Goal: Task Accomplishment & Management: Manage account settings

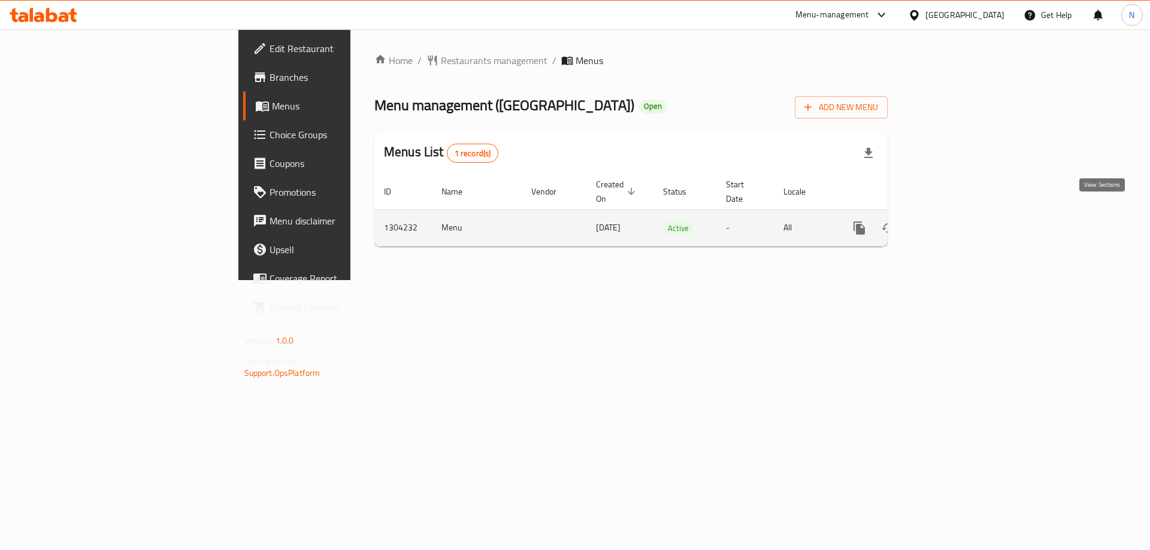
click at [953, 221] on icon "enhanced table" at bounding box center [945, 228] width 14 height 14
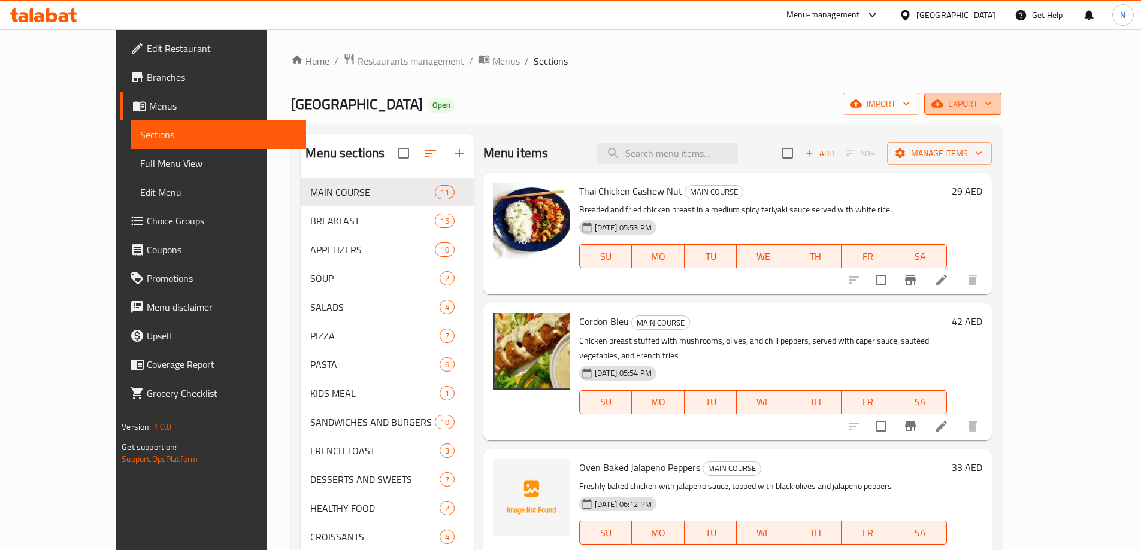
click at [992, 105] on span "export" at bounding box center [962, 103] width 58 height 15
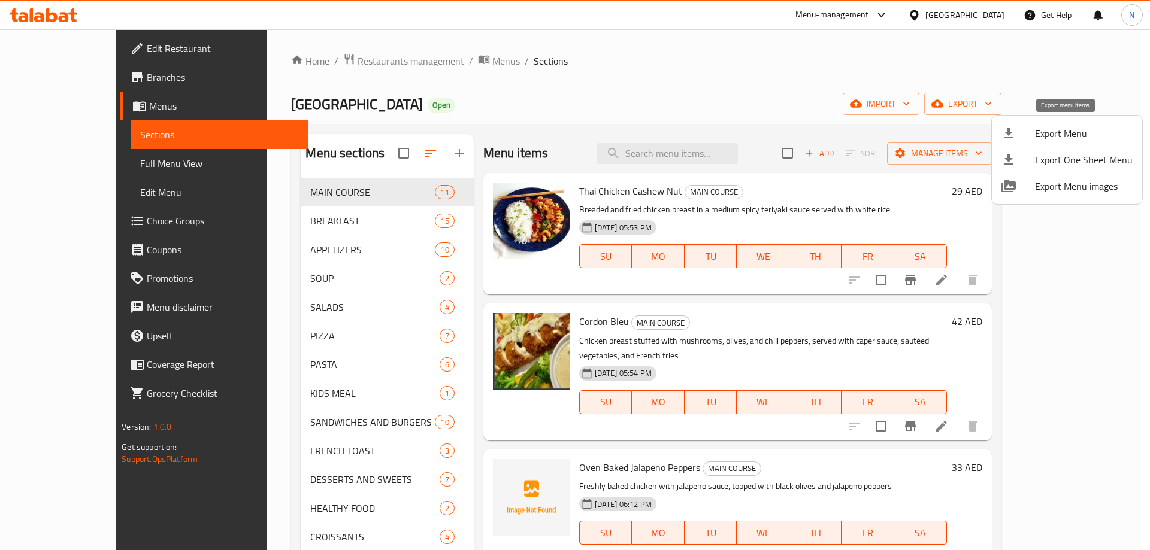
click at [1051, 138] on span "Export Menu" at bounding box center [1084, 133] width 98 height 14
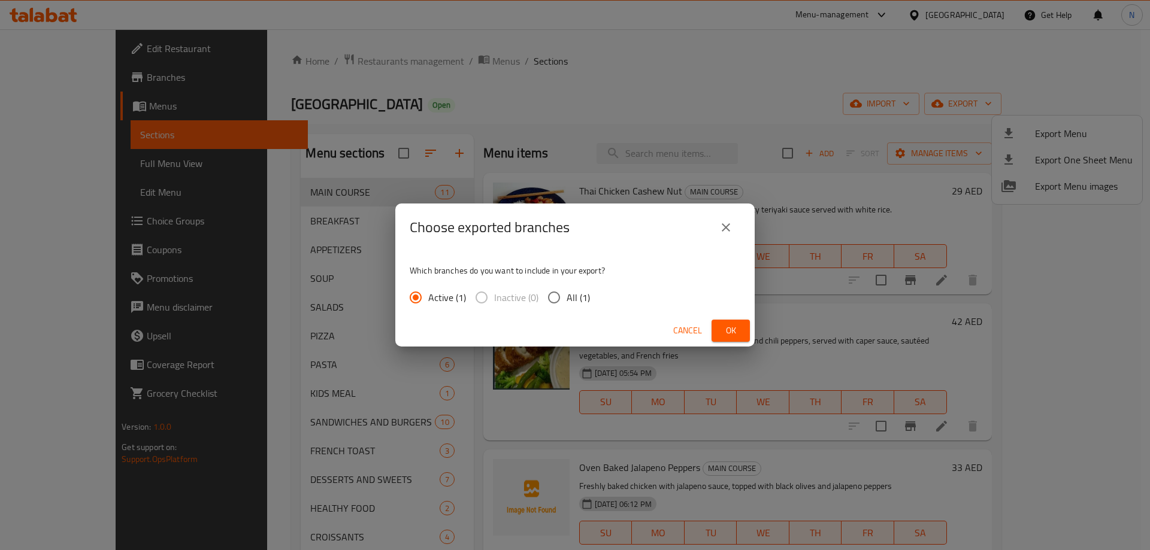
click at [580, 296] on span "All (1)" at bounding box center [577, 297] width 23 height 14
click at [566, 296] on input "All (1)" at bounding box center [553, 297] width 25 height 25
radio input "true"
click at [736, 331] on span "Ok" at bounding box center [730, 330] width 19 height 15
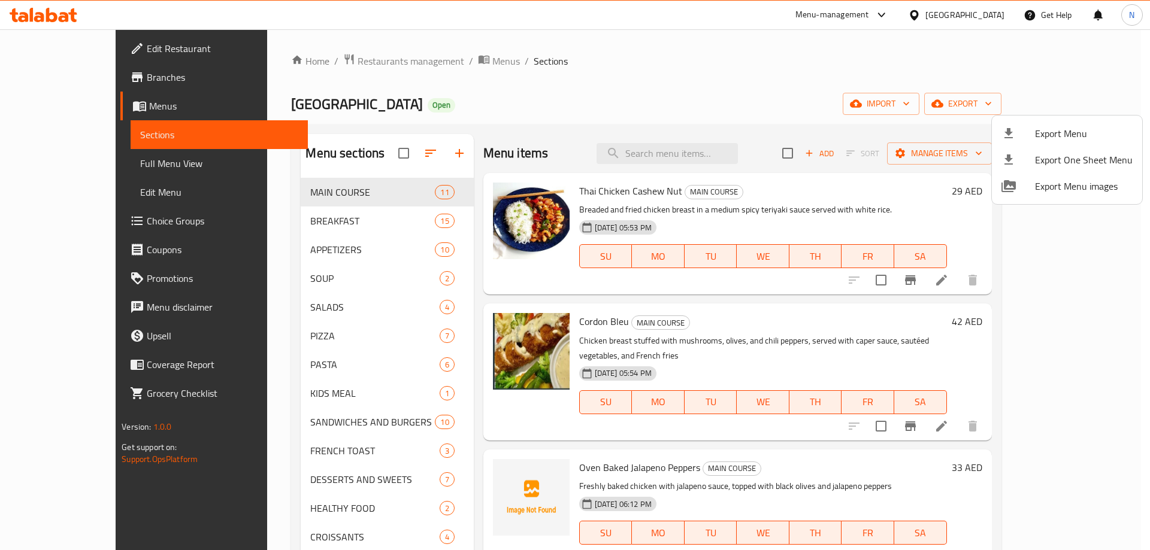
click at [305, 216] on div at bounding box center [575, 275] width 1150 height 550
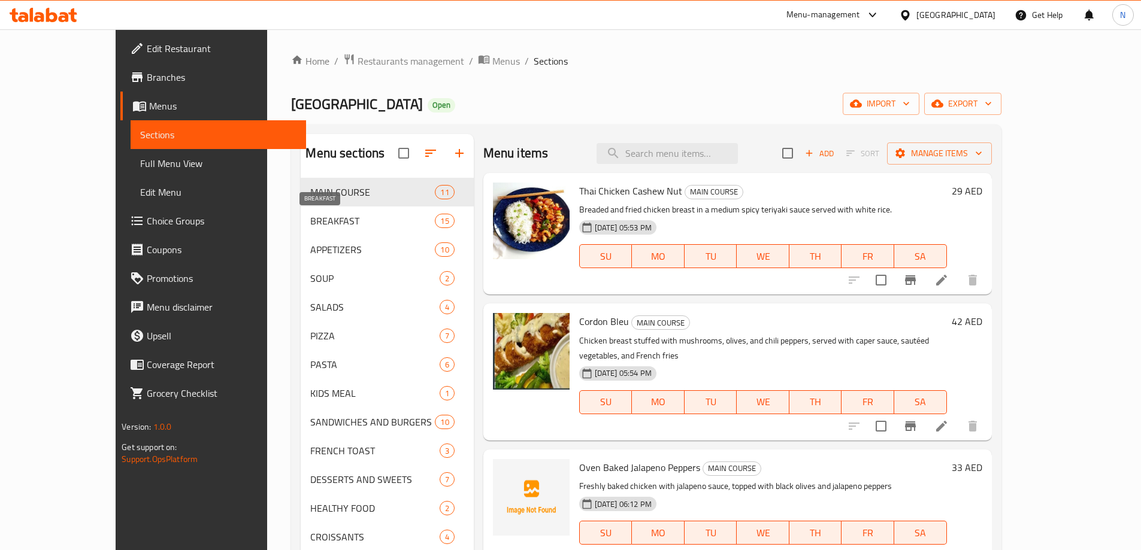
click at [310, 219] on span "BREAKFAST" at bounding box center [372, 221] width 125 height 14
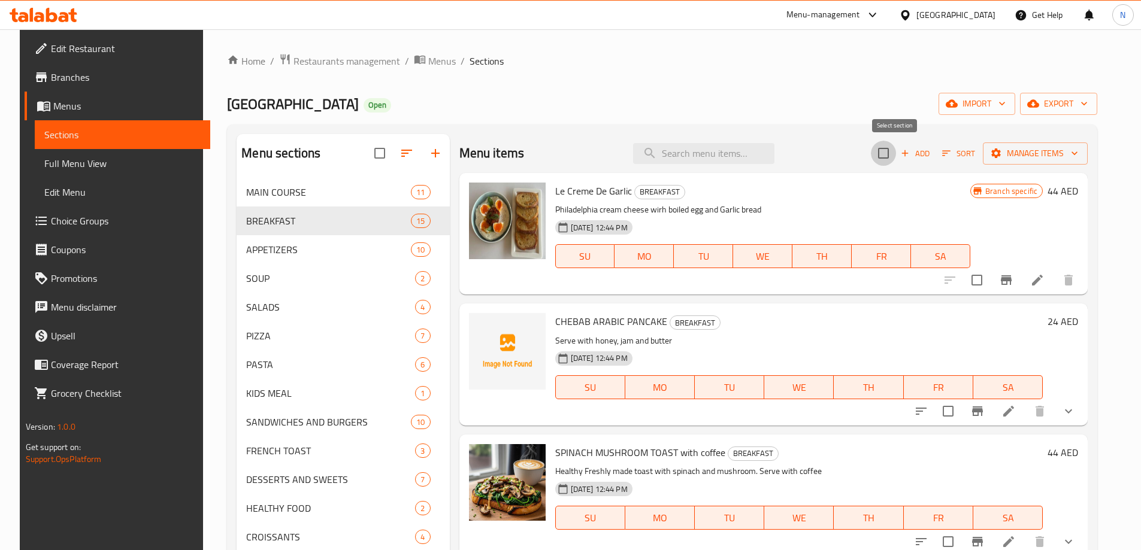
click at [886, 158] on input "checkbox" at bounding box center [883, 153] width 25 height 25
checkbox input "true"
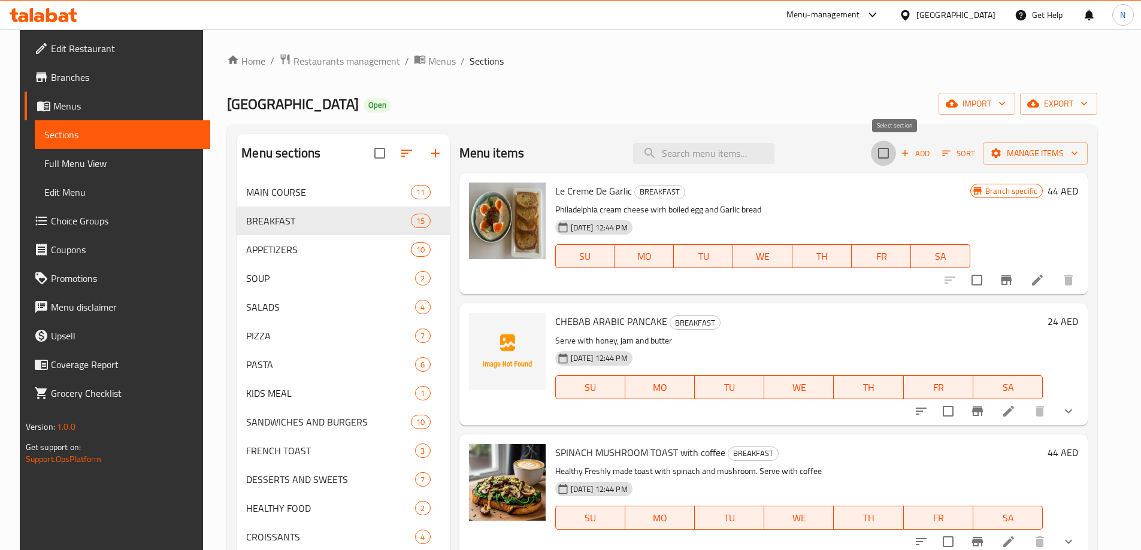
checkbox input "true"
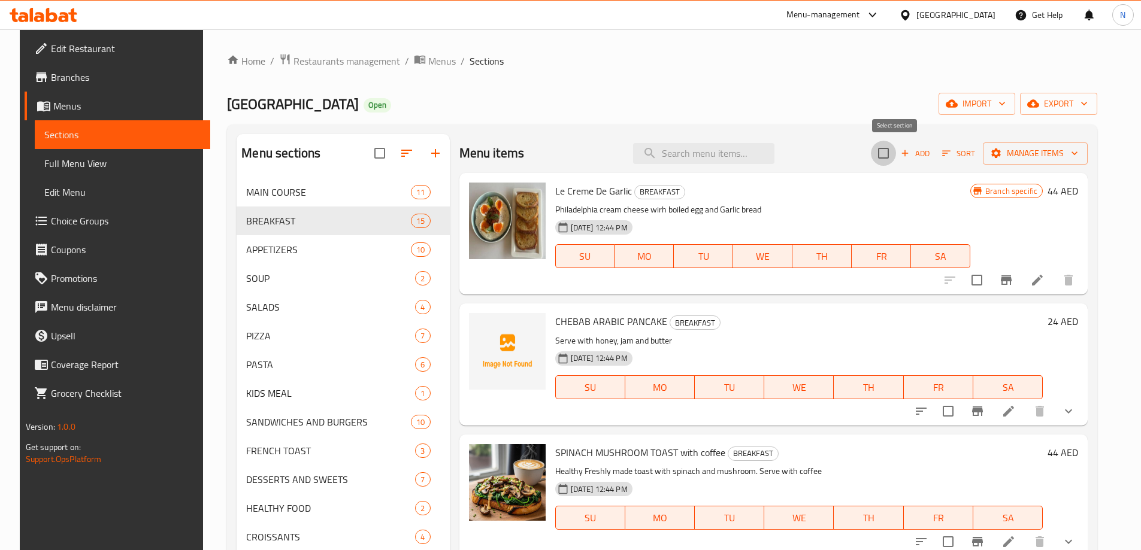
checkbox input "true"
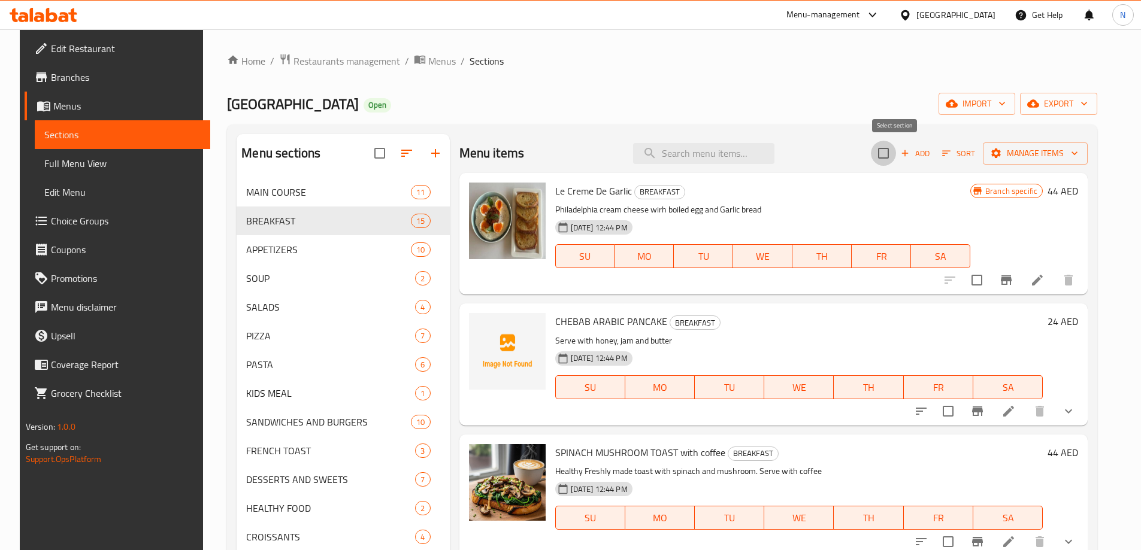
checkbox input "true"
click at [1048, 159] on span "Manage items" at bounding box center [1035, 153] width 86 height 15
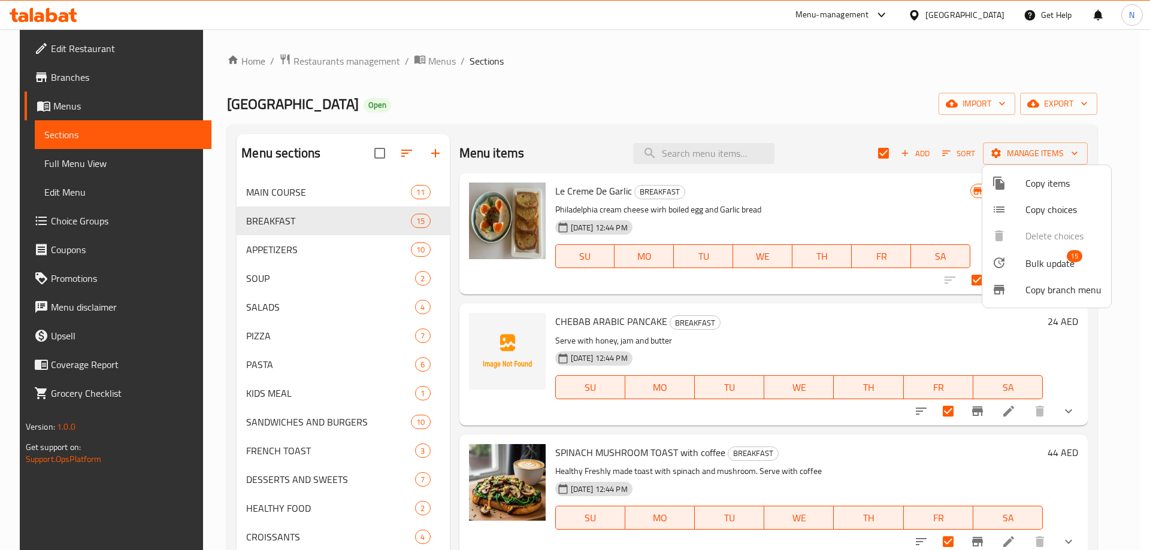
click at [1065, 268] on span "Bulk update" at bounding box center [1049, 263] width 49 height 14
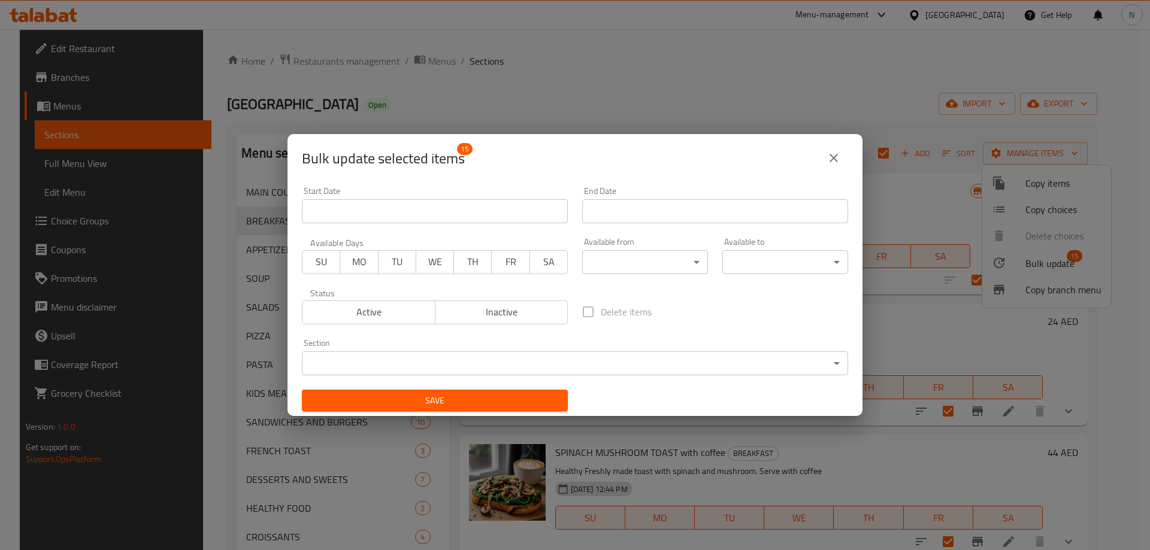
click at [672, 267] on body "​ Menu-management [GEOGRAPHIC_DATA] Get Help N Edit Restaurant Branches Menus S…" at bounding box center [575, 289] width 1150 height 521
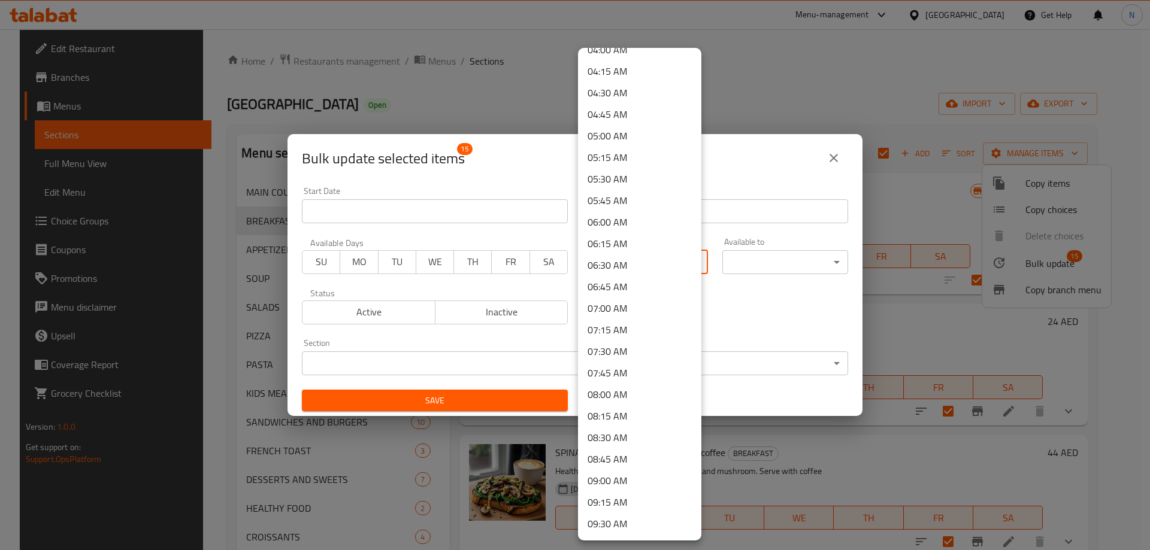
scroll to position [359, 0]
click at [617, 394] on li "08:00 AM" at bounding box center [639, 394] width 123 height 22
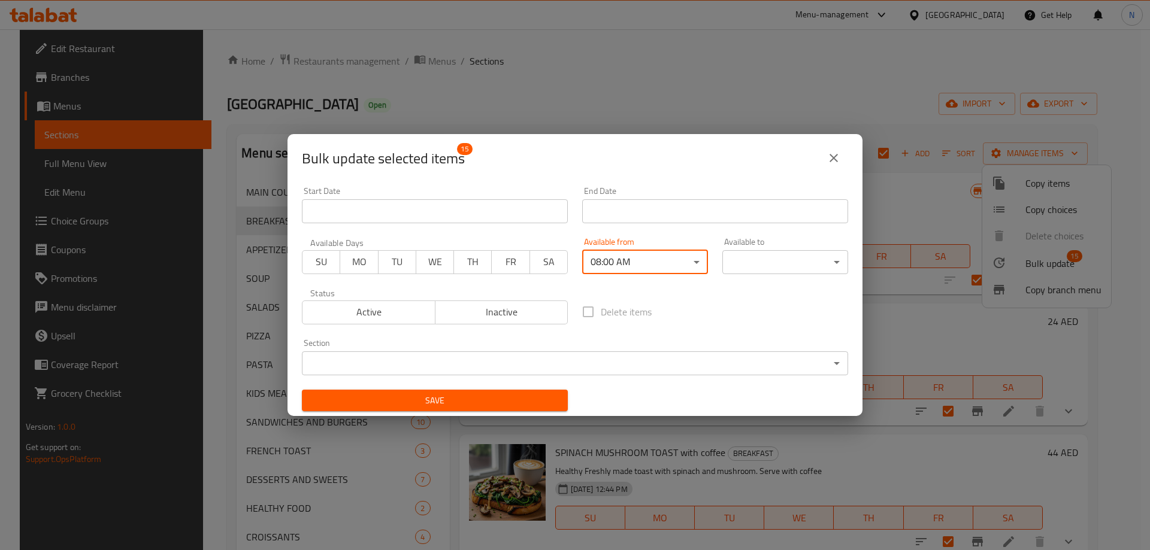
click at [809, 277] on div "Available to ​ ​" at bounding box center [785, 256] width 140 height 51
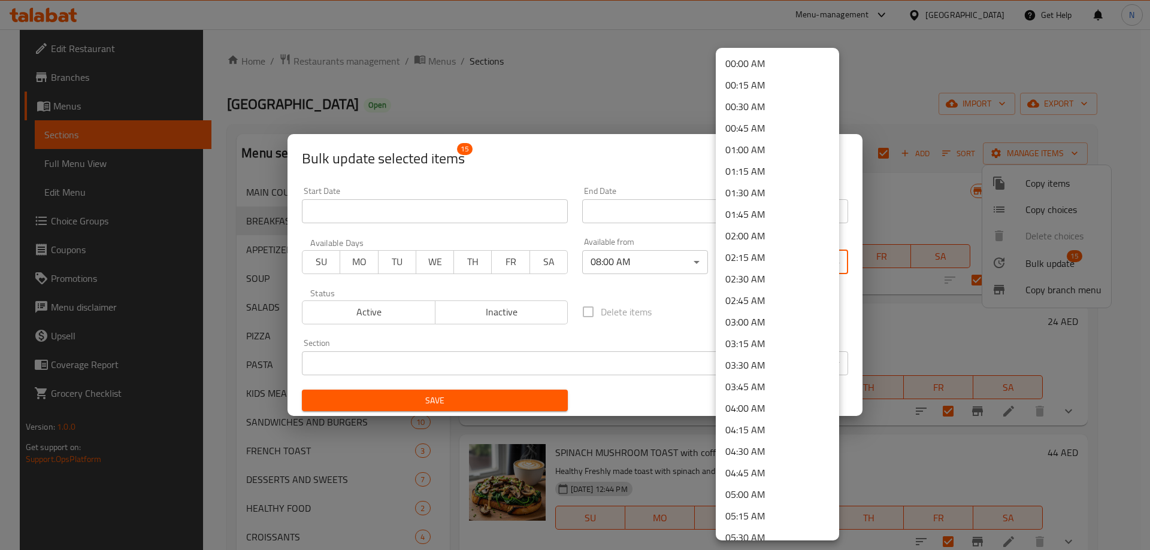
click at [808, 271] on body "​ Menu-management [GEOGRAPHIC_DATA] Get Help N Edit Restaurant Branches Menus S…" at bounding box center [575, 289] width 1150 height 521
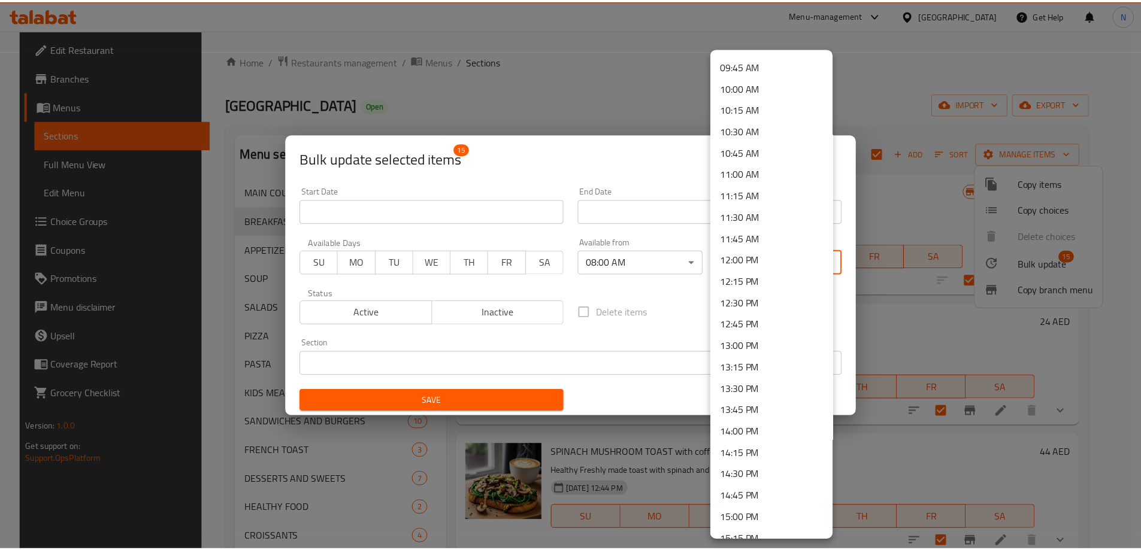
scroll to position [898, 0]
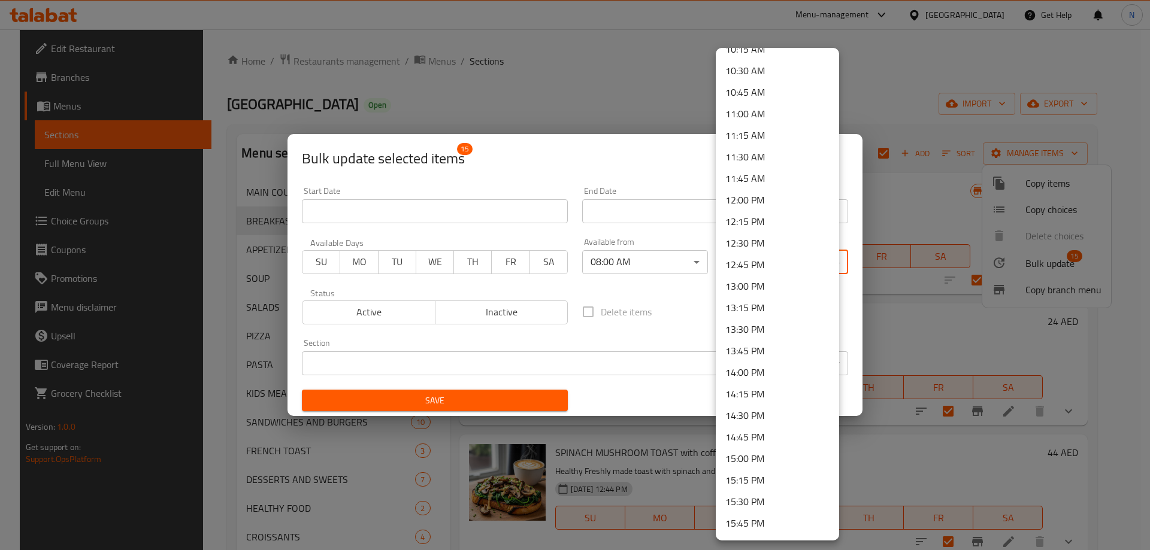
click at [769, 281] on li "13:00 PM" at bounding box center [777, 286] width 123 height 22
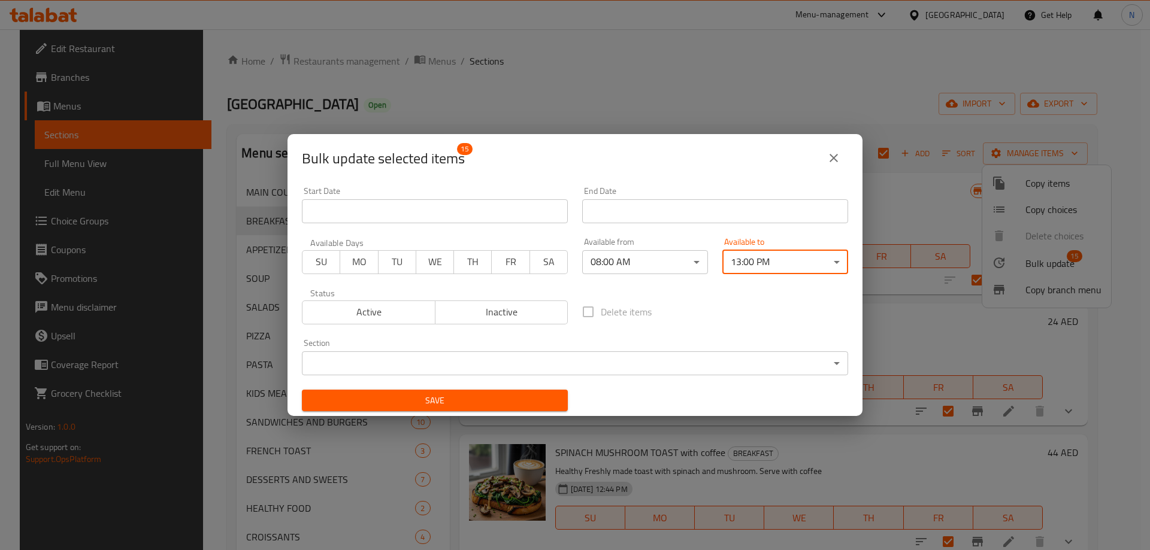
click at [673, 308] on div "Delete items" at bounding box center [715, 312] width 280 height 40
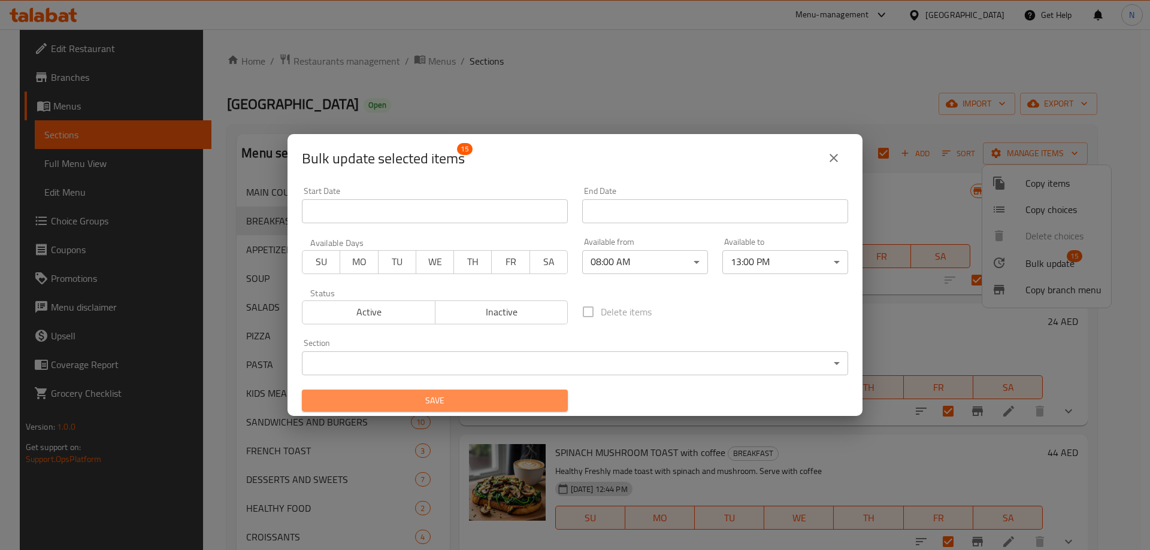
click at [525, 392] on button "Save" at bounding box center [435, 401] width 266 height 22
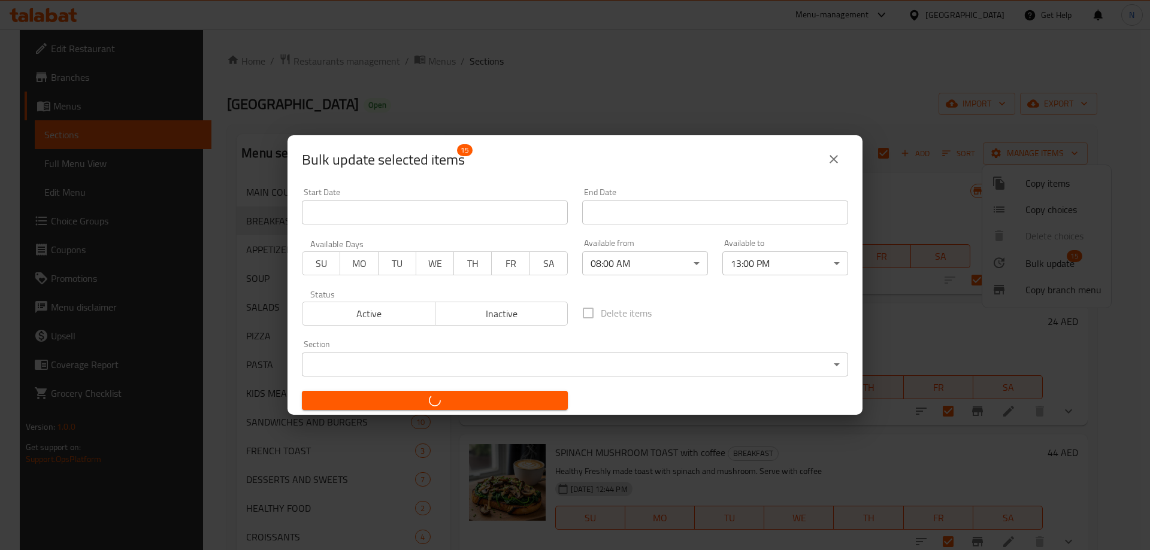
checkbox input "false"
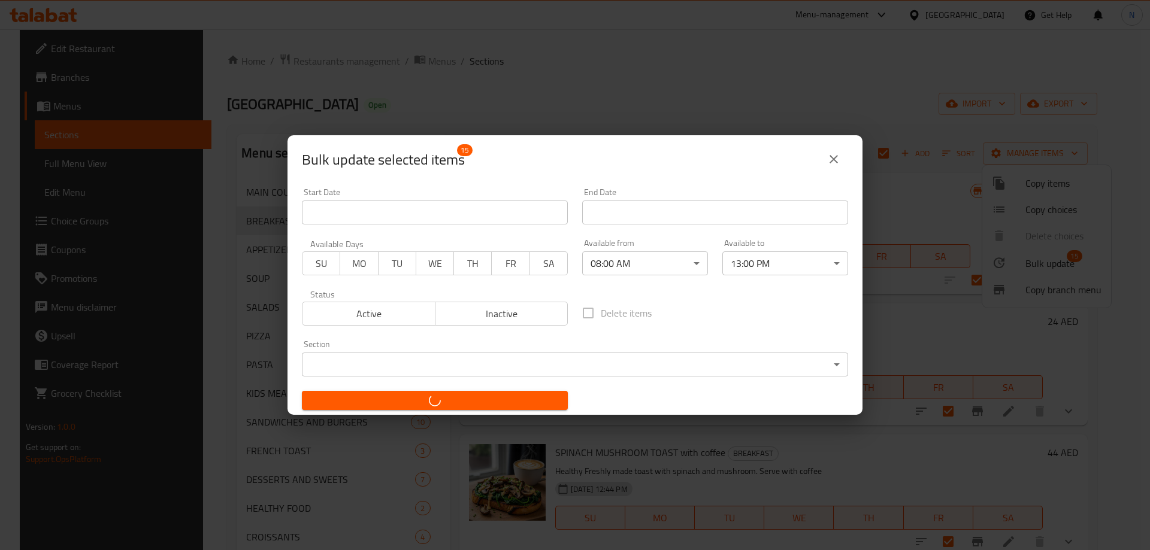
checkbox input "false"
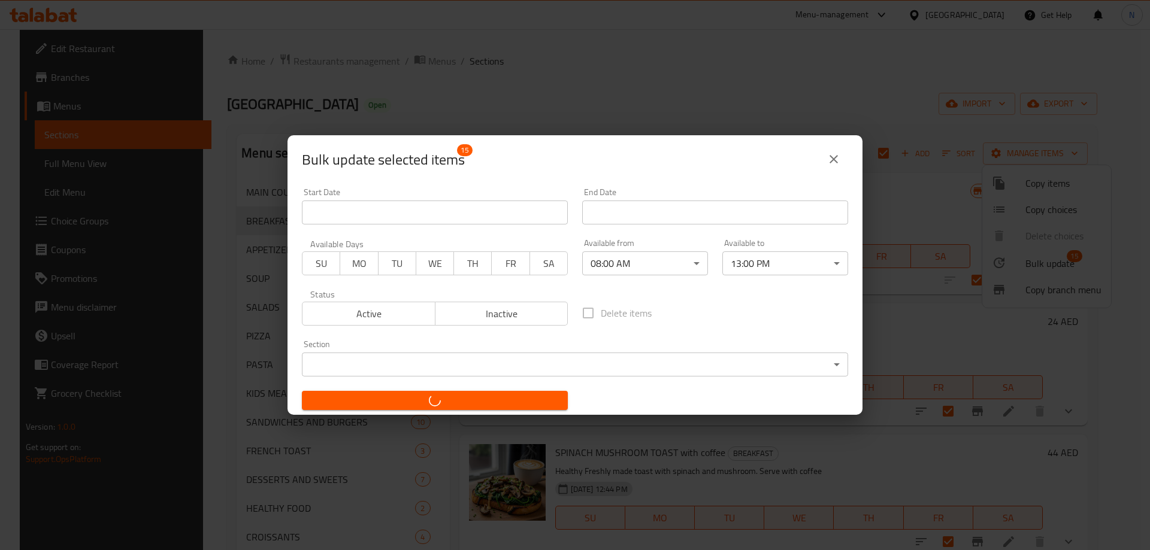
checkbox input "false"
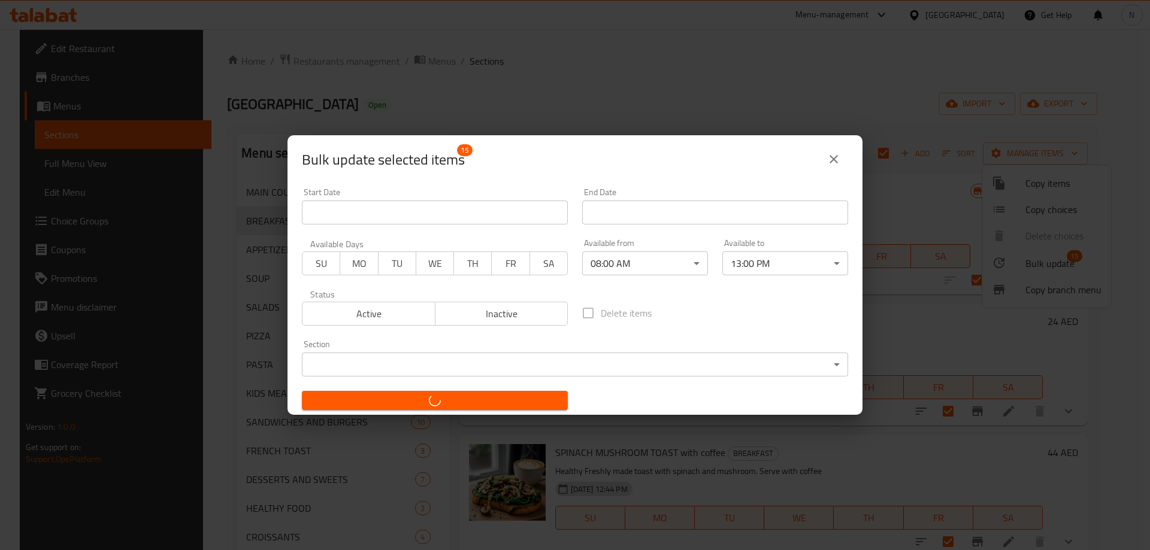
checkbox input "false"
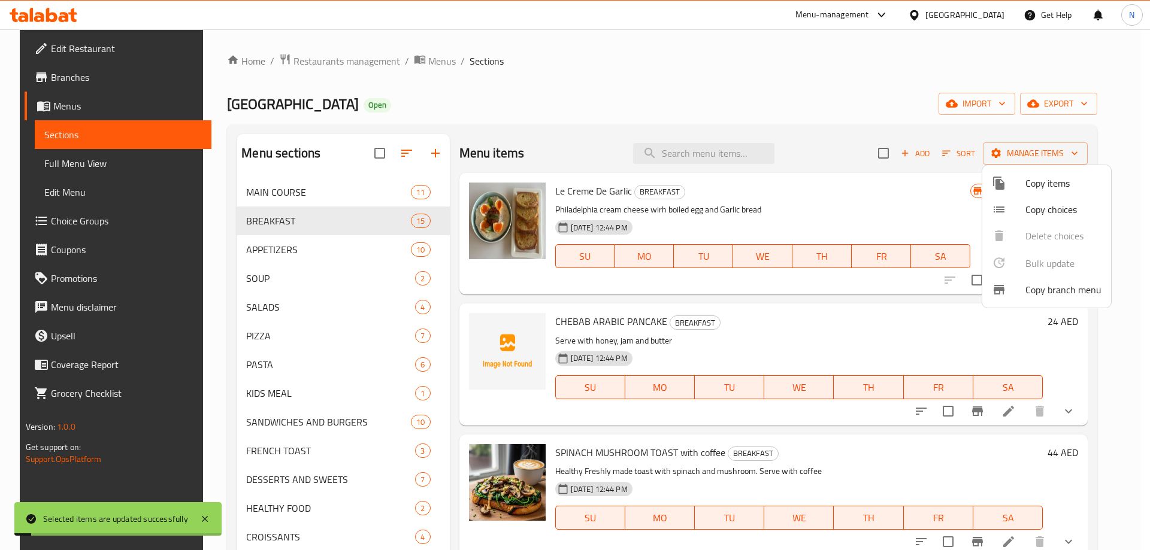
click at [695, 89] on div at bounding box center [575, 275] width 1150 height 550
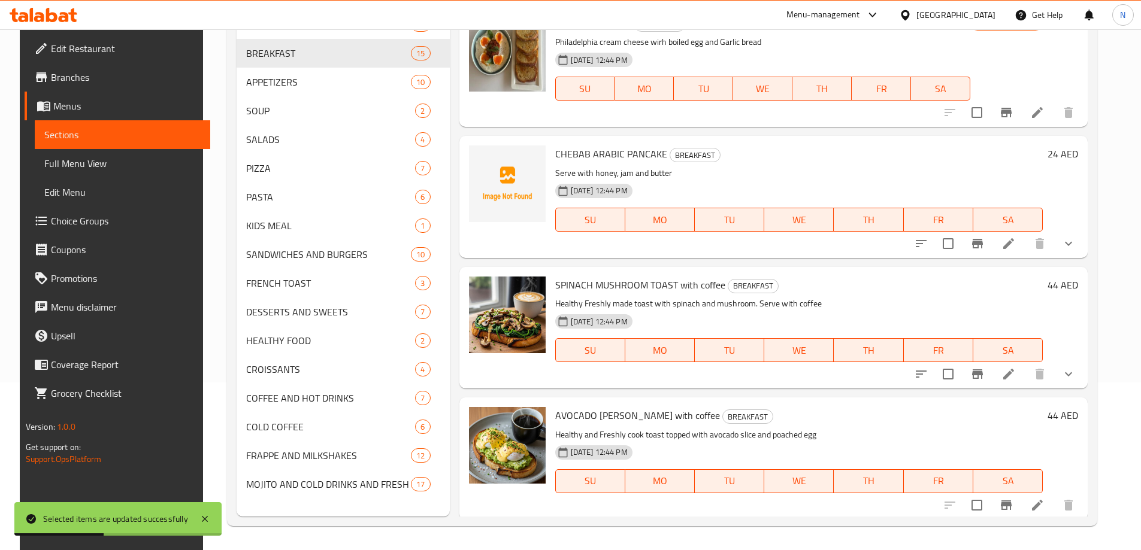
scroll to position [0, 0]
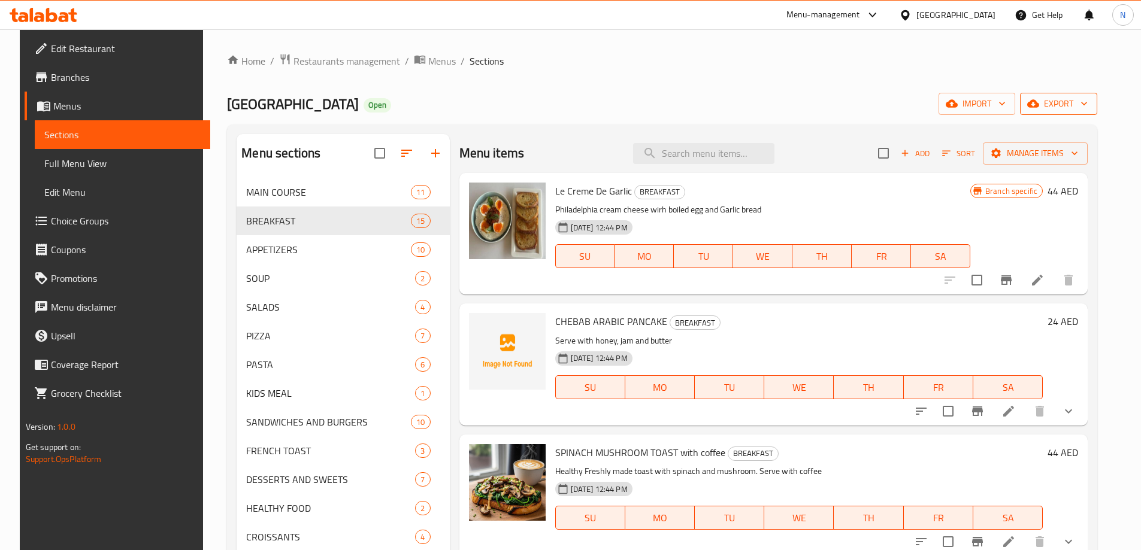
click at [1087, 113] on button "export" at bounding box center [1058, 104] width 77 height 22
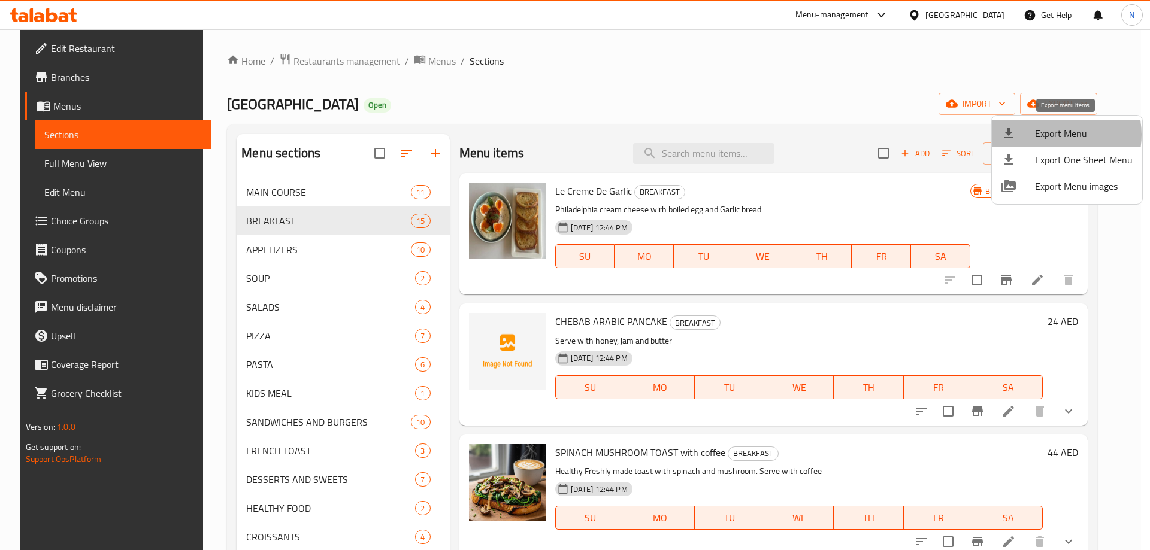
click at [1053, 135] on span "Export Menu" at bounding box center [1084, 133] width 98 height 14
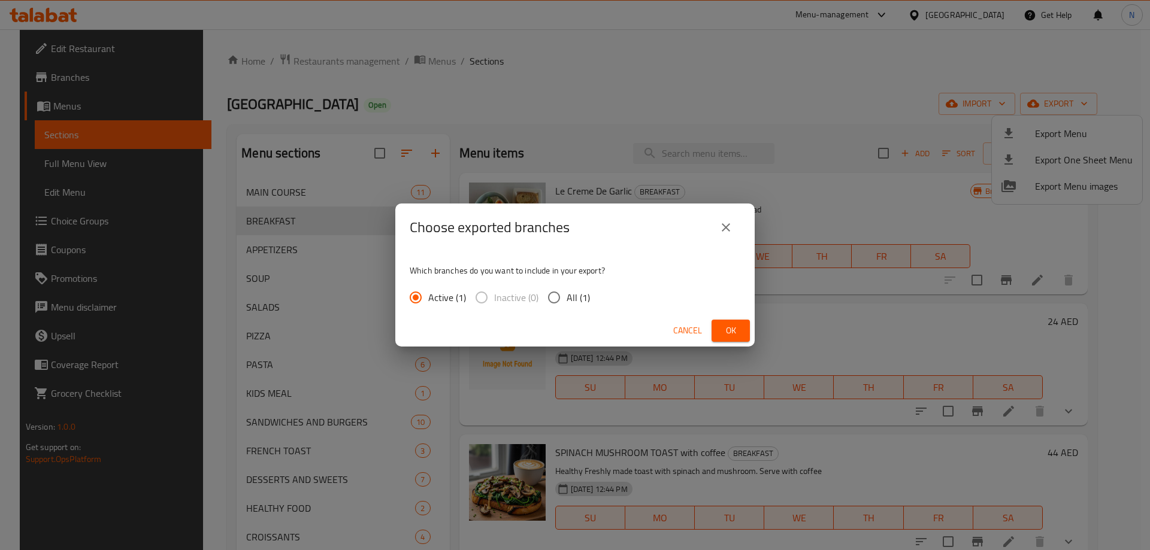
click at [581, 290] on span "All (1)" at bounding box center [577, 297] width 23 height 14
click at [566, 289] on input "All (1)" at bounding box center [553, 297] width 25 height 25
radio input "true"
click at [715, 332] on button "Ok" at bounding box center [730, 331] width 38 height 22
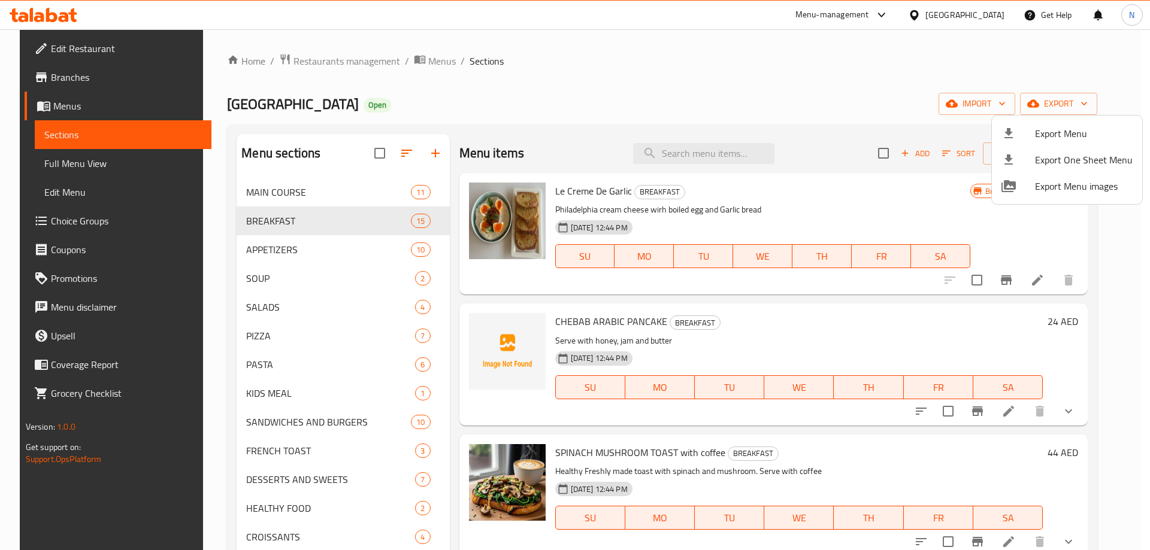
click at [949, 13] on div at bounding box center [575, 275] width 1150 height 550
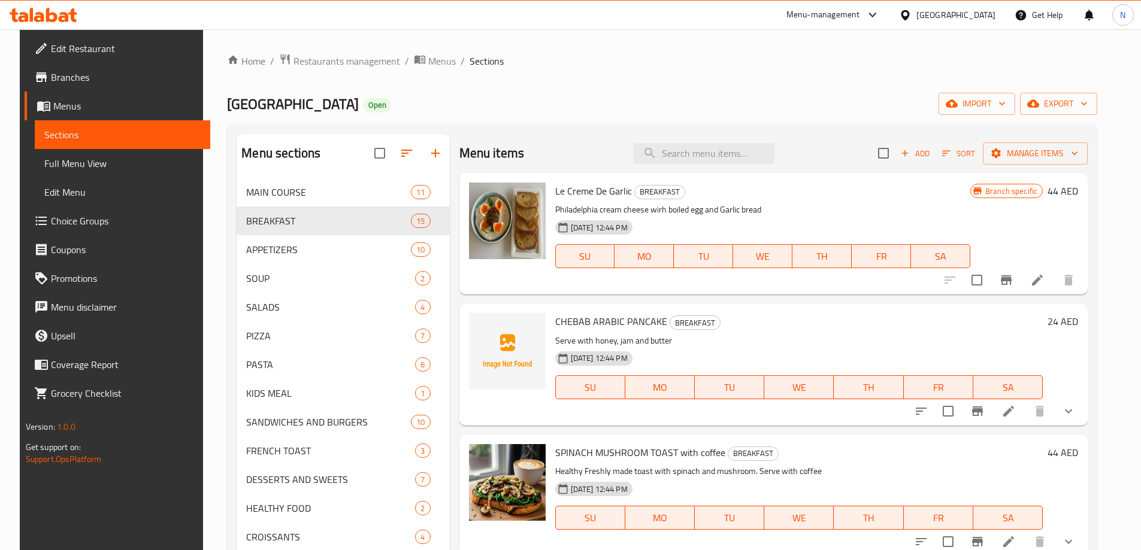
click at [969, 20] on div "[GEOGRAPHIC_DATA]" at bounding box center [955, 14] width 79 height 13
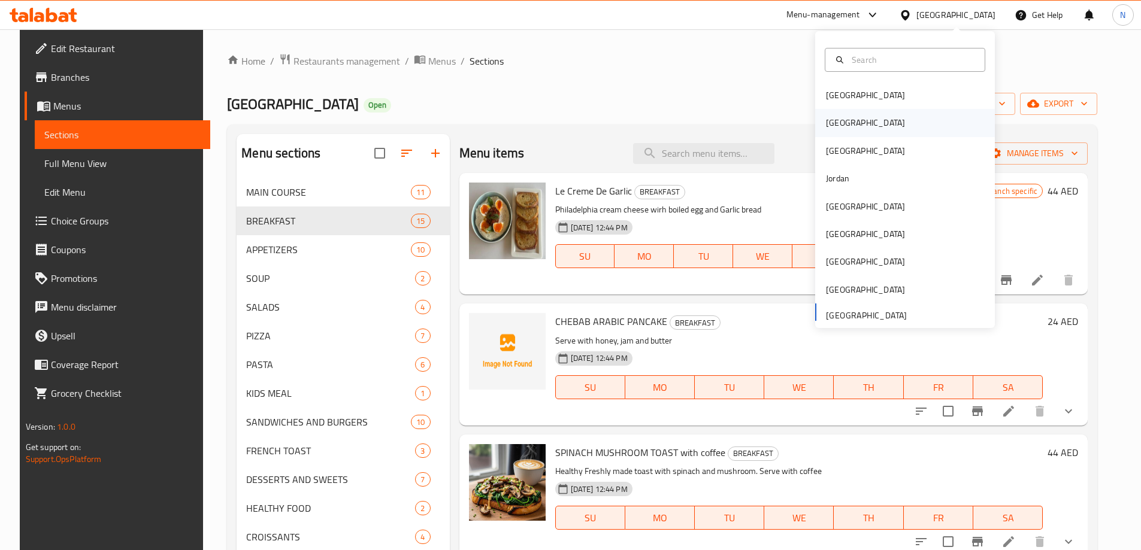
click at [894, 116] on div "[GEOGRAPHIC_DATA]" at bounding box center [905, 123] width 180 height 28
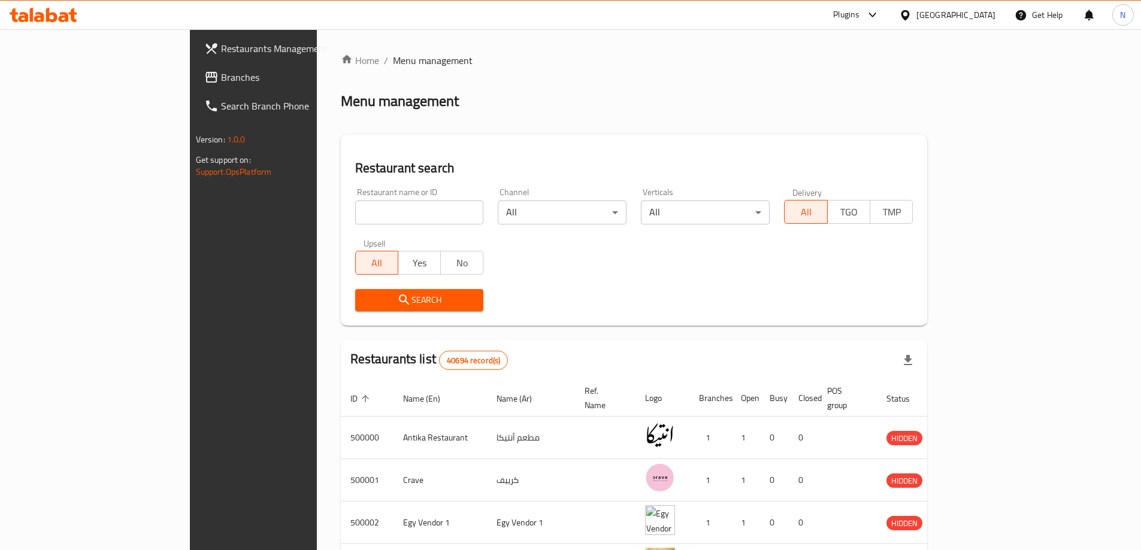
click at [195, 86] on link "Branches" at bounding box center [288, 77] width 186 height 29
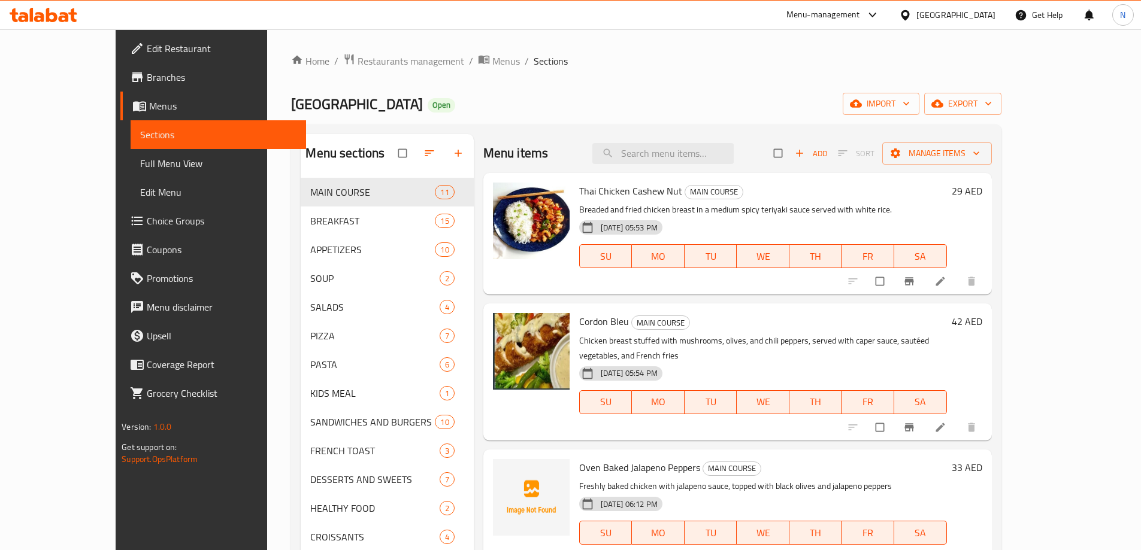
click at [140, 163] on span "Full Menu View" at bounding box center [218, 163] width 156 height 14
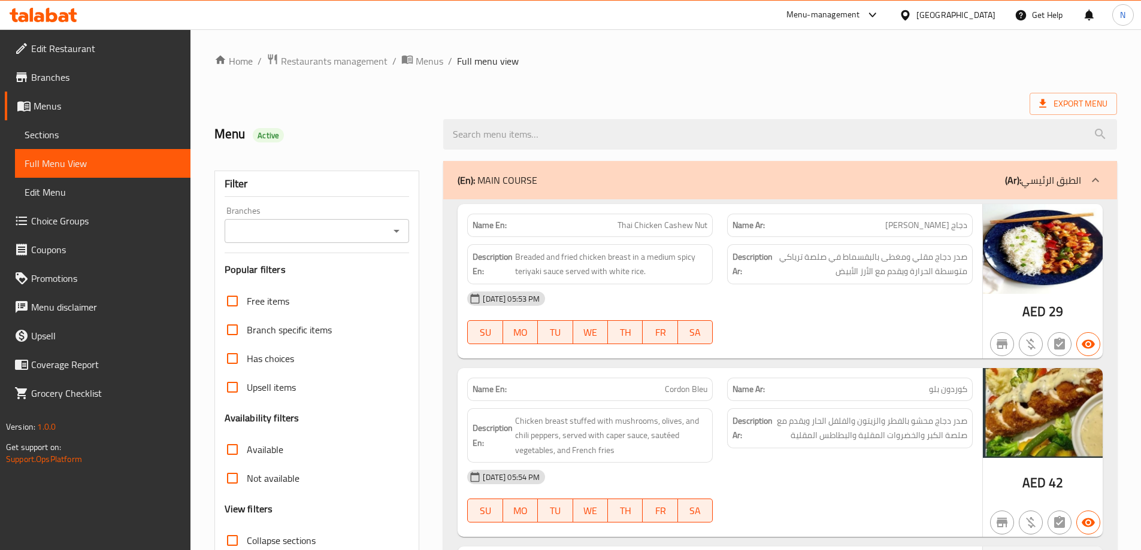
click at [625, 181] on div "(En): MAIN COURSE (Ar): الطبق الرئيسي" at bounding box center [768, 180] width 623 height 14
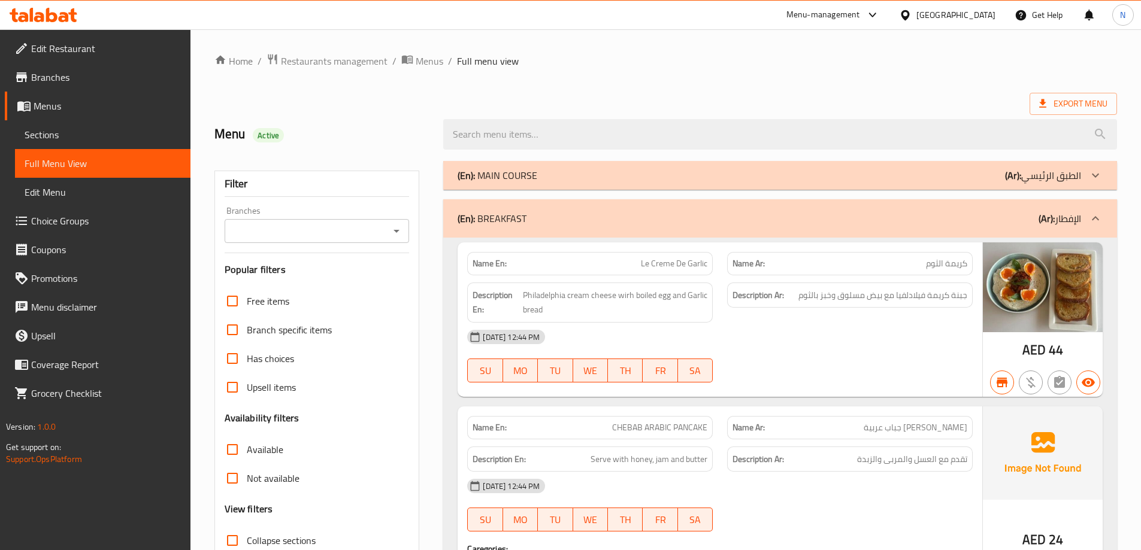
click at [638, 67] on ol "Home / Restaurants management / Menus / Full menu view" at bounding box center [665, 61] width 902 height 16
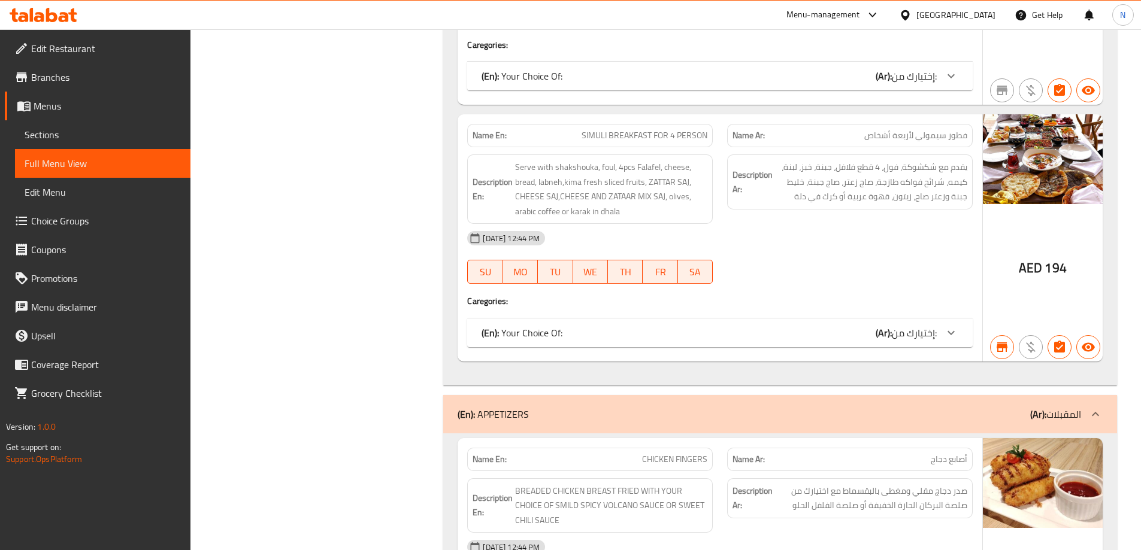
scroll to position [2686, 0]
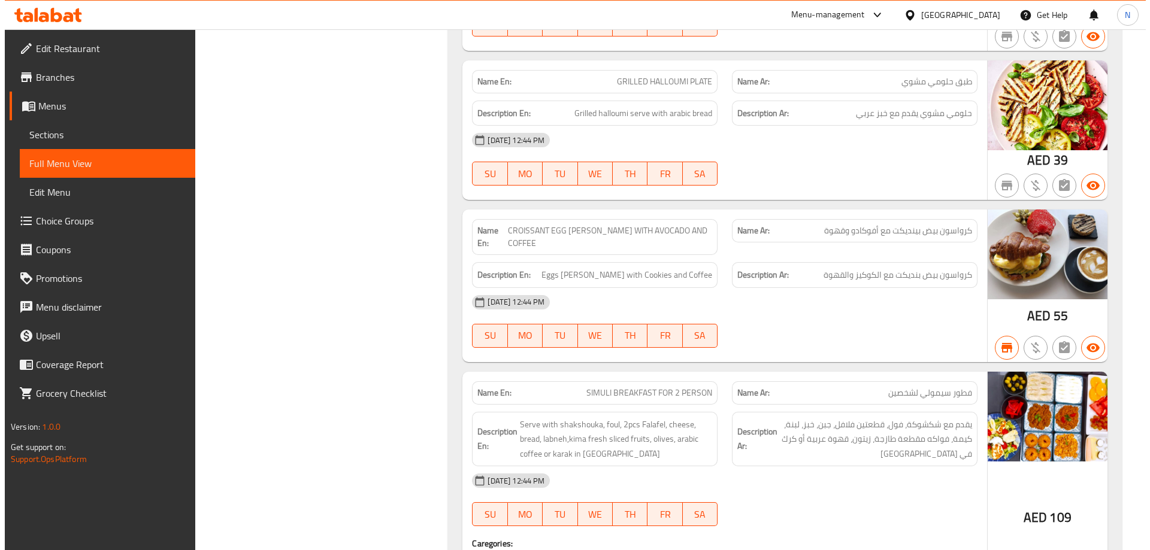
scroll to position [0, 0]
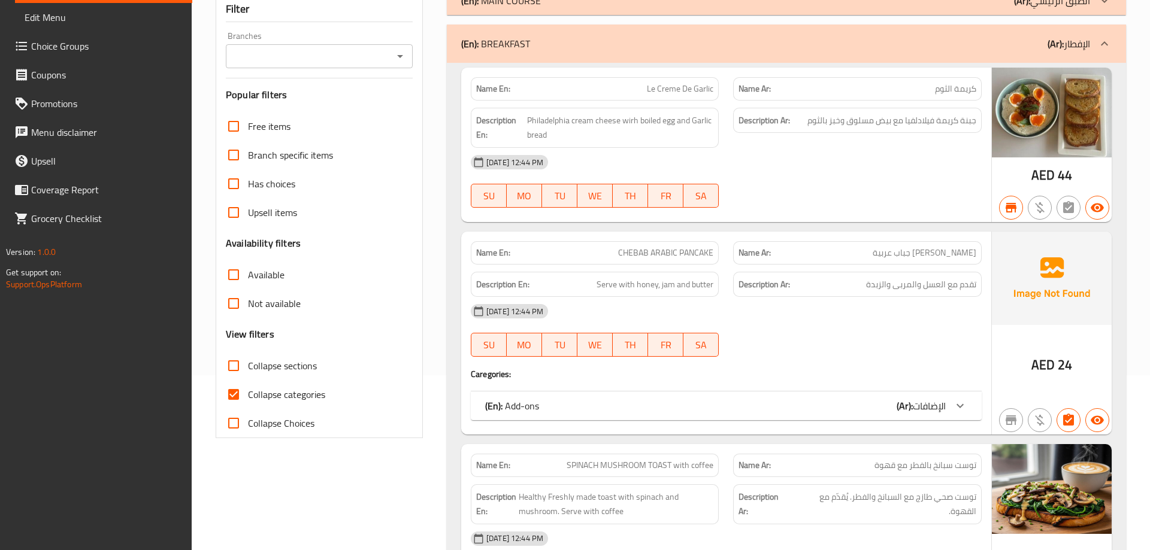
scroll to position [180, 0]
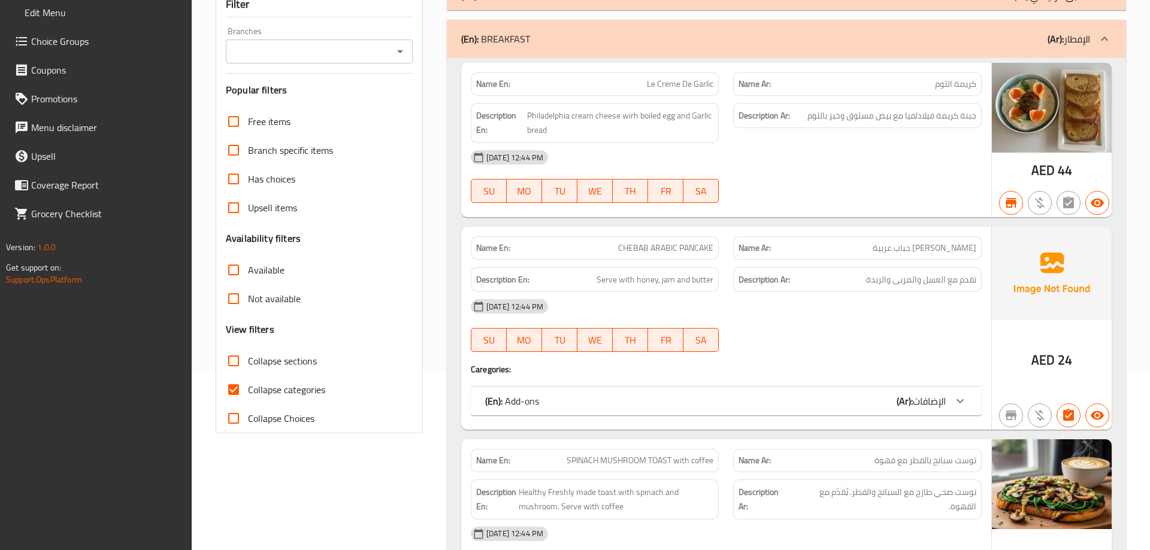
click at [281, 362] on span "Collapse sections" at bounding box center [282, 361] width 69 height 14
click at [248, 362] on input "Collapse sections" at bounding box center [233, 361] width 29 height 29
checkbox input "true"
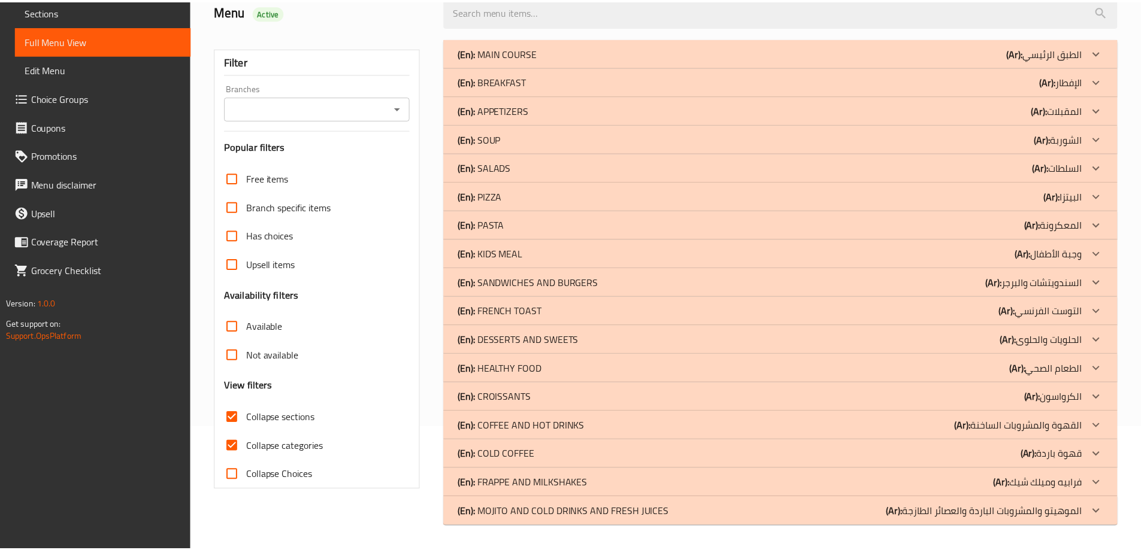
scroll to position [123, 0]
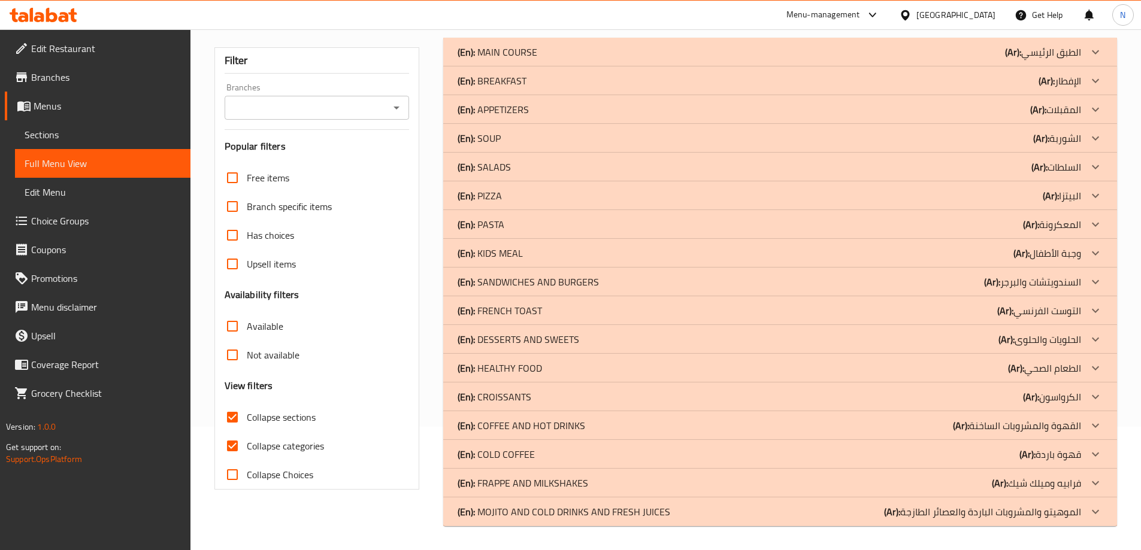
click at [535, 59] on div "(En): BREAKFAST (Ar): الإفطار" at bounding box center [768, 52] width 623 height 14
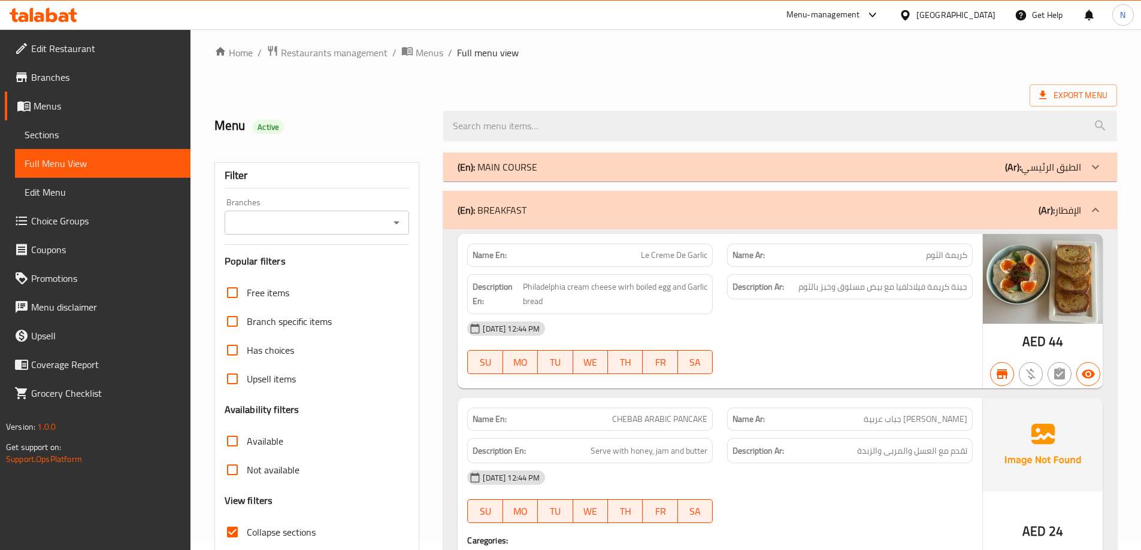
scroll to position [0, 0]
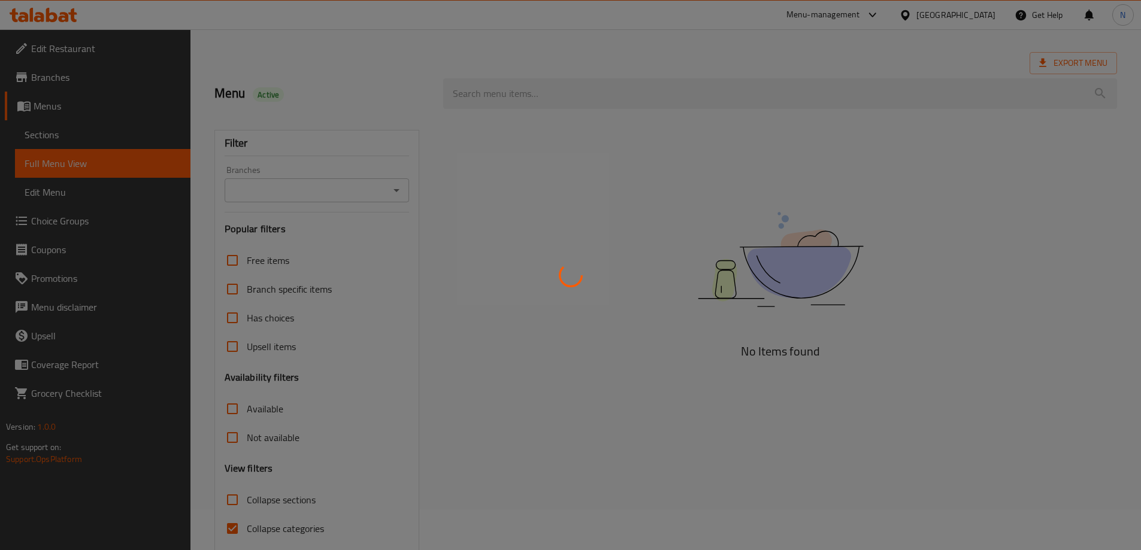
scroll to position [87, 0]
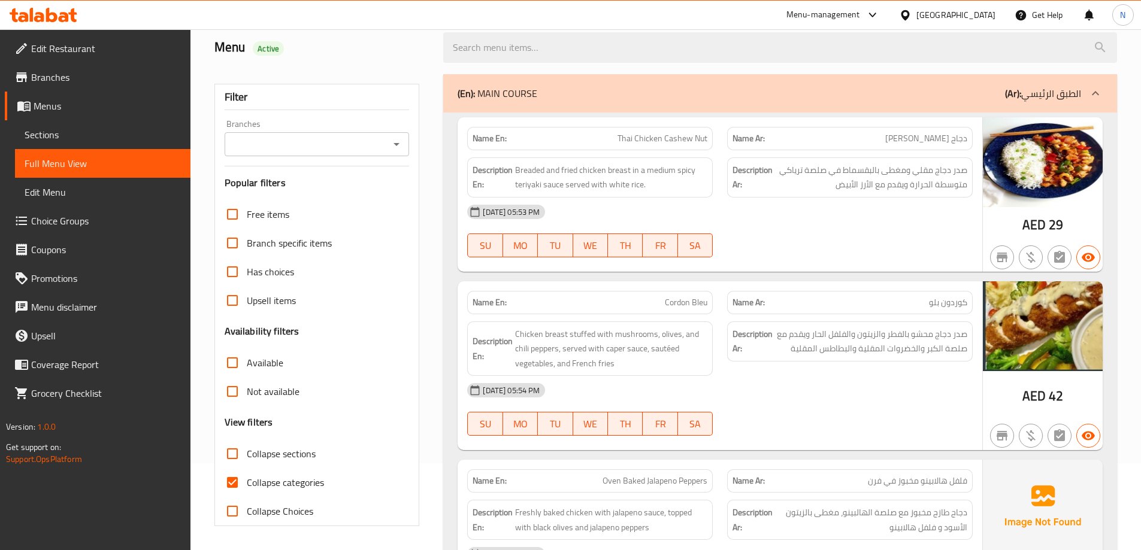
click at [296, 460] on span "Collapse sections" at bounding box center [281, 454] width 69 height 14
click at [247, 460] on input "Collapse sections" at bounding box center [232, 454] width 29 height 29
checkbox input "true"
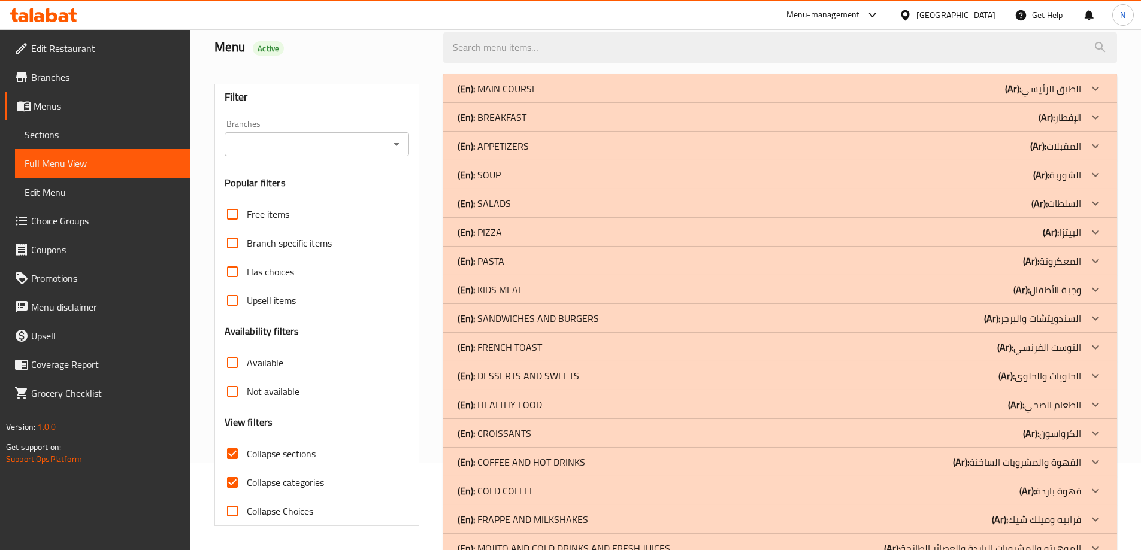
click at [294, 487] on span "Collapse categories" at bounding box center [285, 482] width 77 height 14
click at [247, 487] on input "Collapse categories" at bounding box center [232, 482] width 29 height 29
checkbox input "false"
click at [559, 96] on div "(En): BREAKFAST (Ar): الإفطار" at bounding box center [768, 88] width 623 height 14
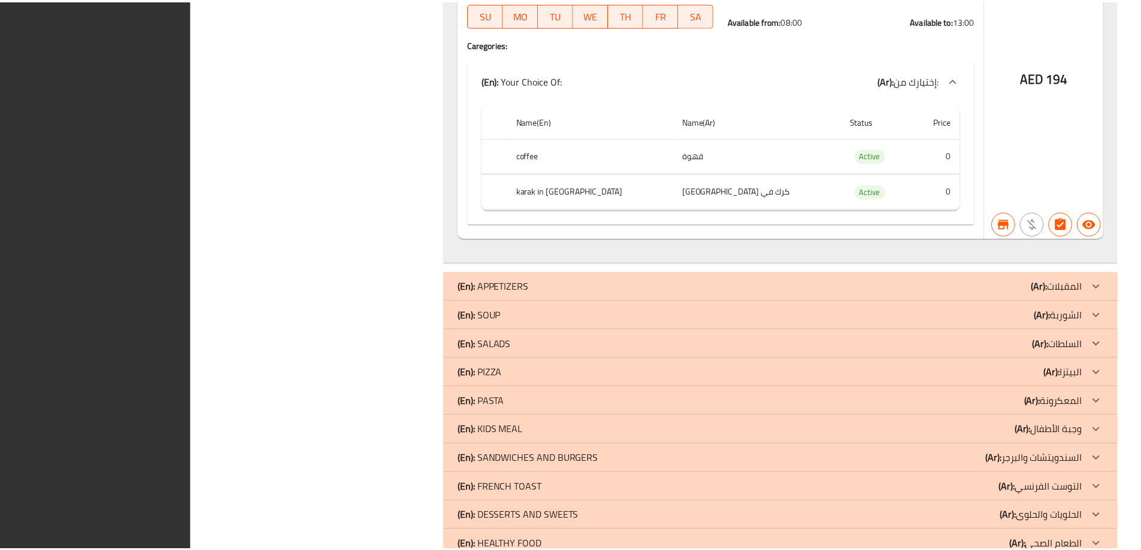
scroll to position [3588, 0]
